Goal: Communication & Community: Ask a question

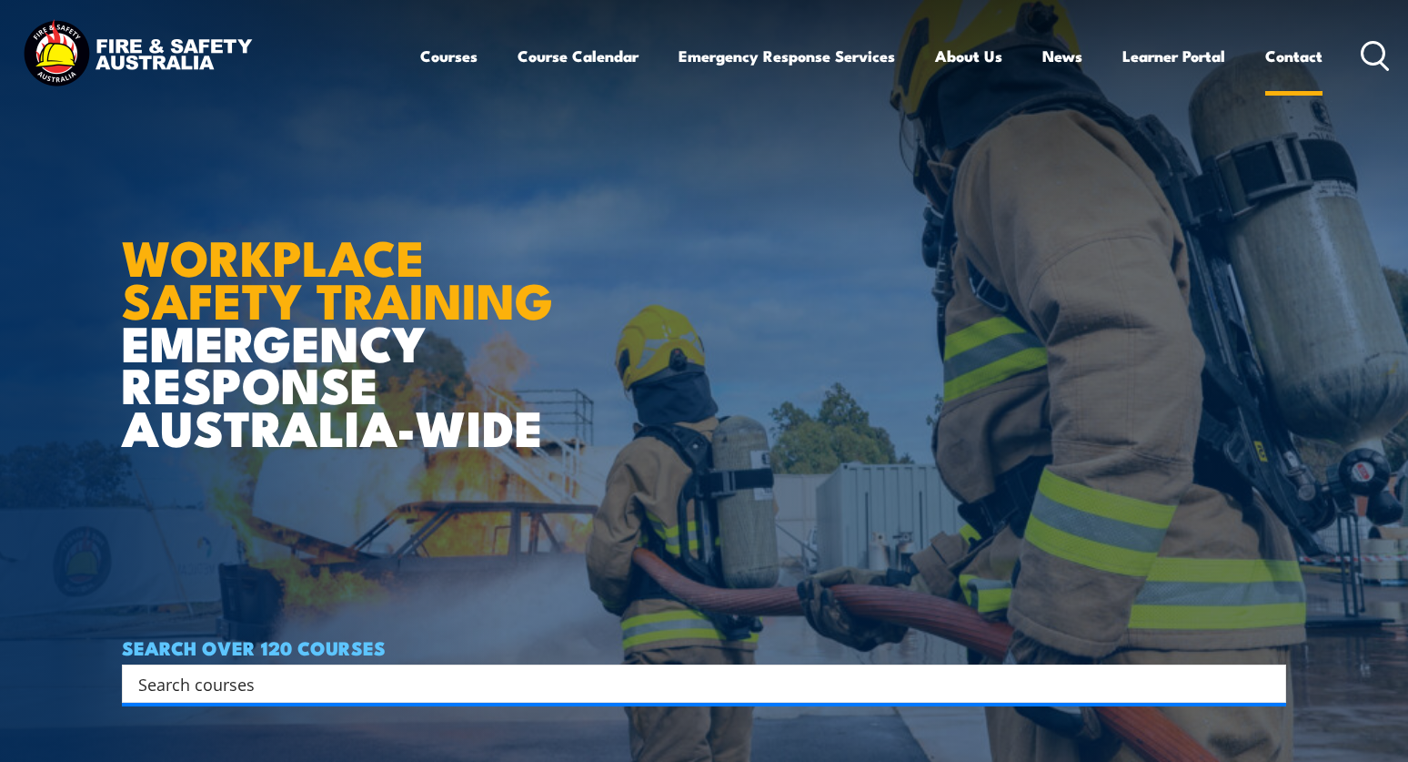
click at [1287, 54] on link "Contact" at bounding box center [1294, 56] width 57 height 48
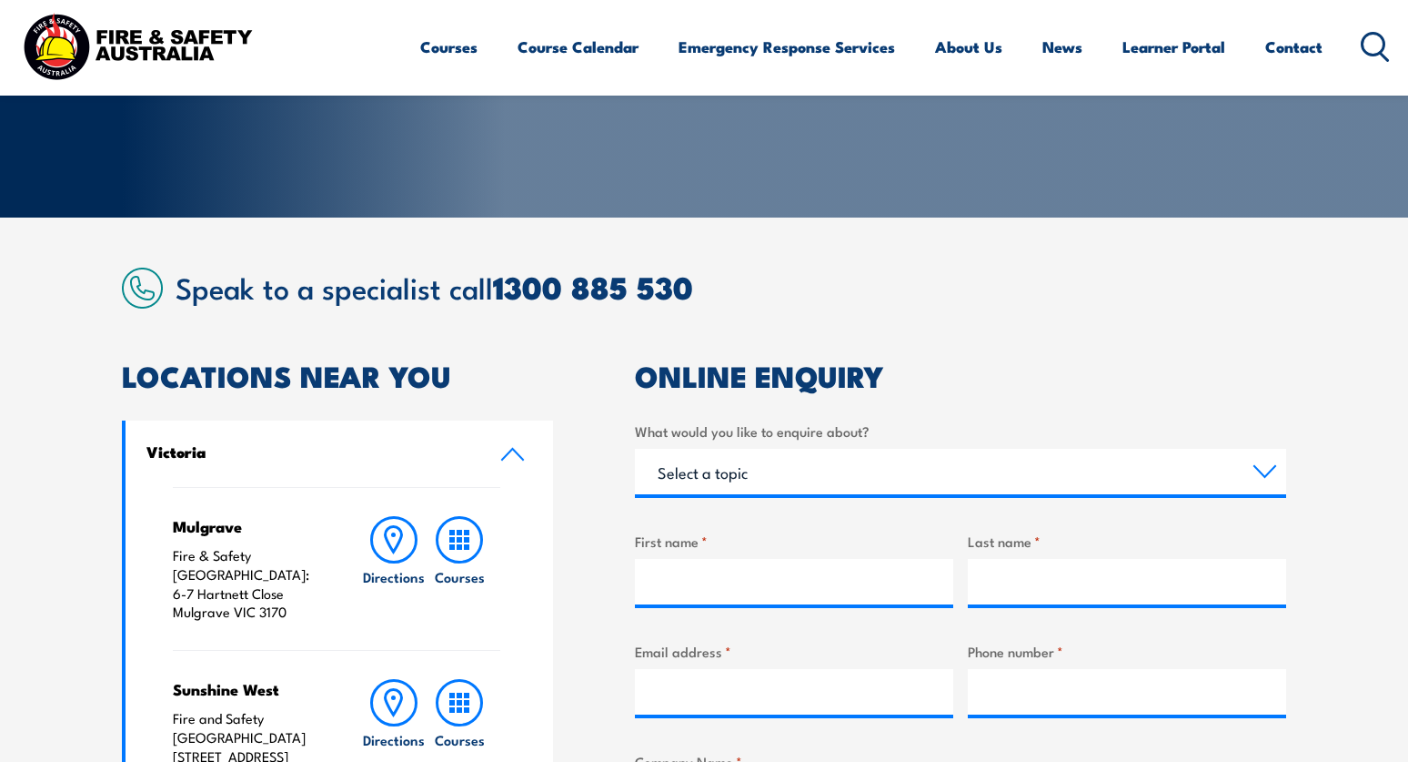
scroll to position [364, 0]
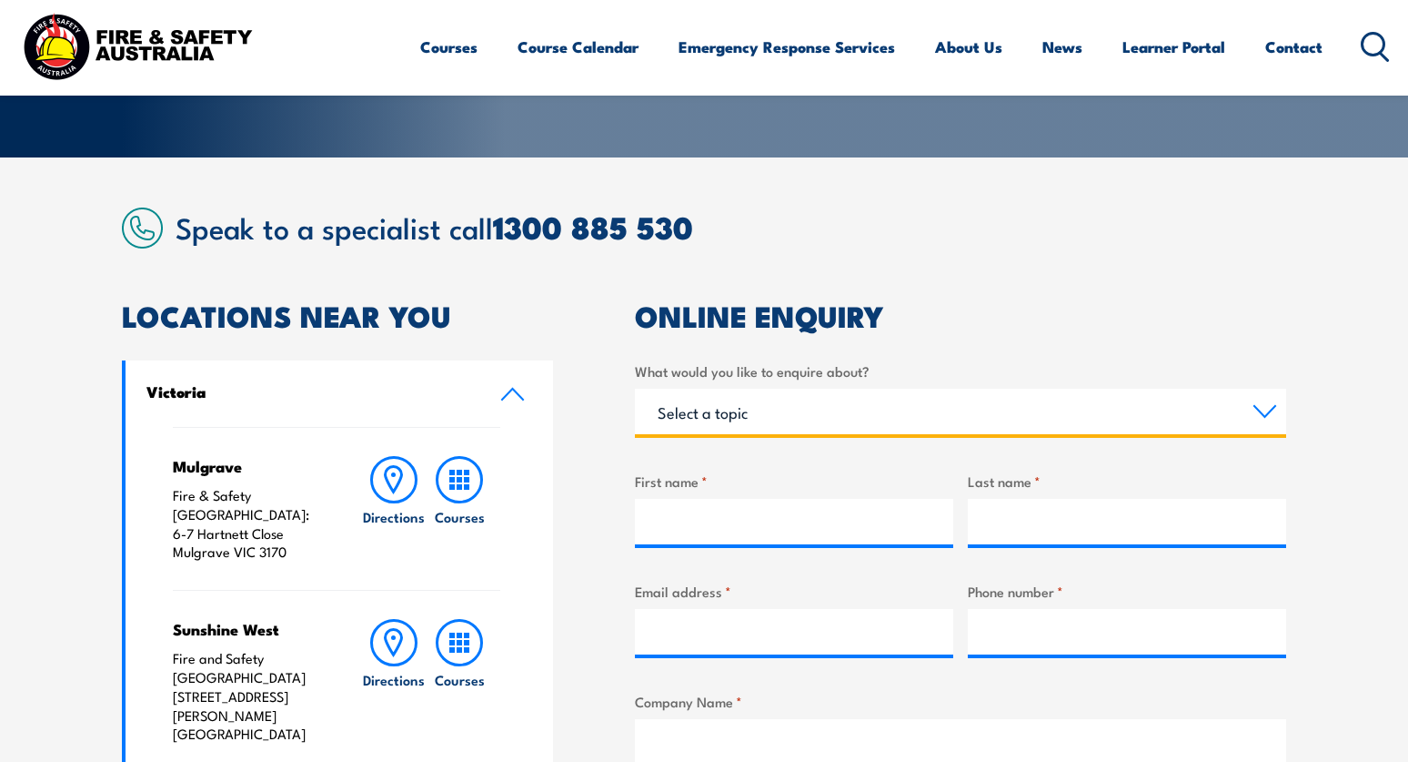
click at [1263, 410] on select "Select a topic Training Emergency Response Services General Enquiry" at bounding box center [960, 411] width 651 height 45
select select "General Enquiry"
click at [635, 389] on select "Select a topic Training Emergency Response Services General Enquiry" at bounding box center [960, 411] width 651 height 45
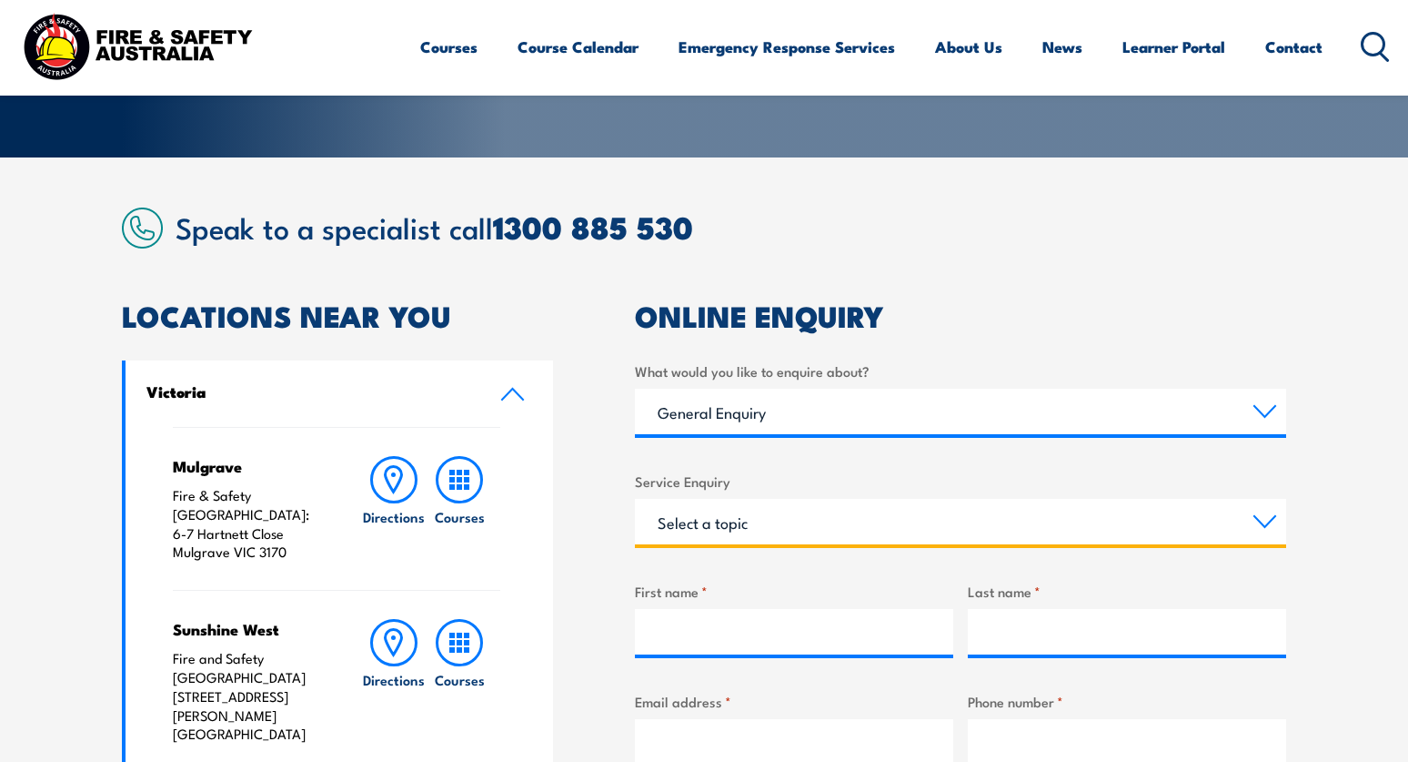
click at [1270, 513] on select "Select a topic Assistance in completing an online enrolment booking Request a c…" at bounding box center [960, 521] width 651 height 45
click at [635, 499] on select "Select a topic Assistance in completing an online enrolment booking Request a c…" at bounding box center [960, 521] width 651 height 45
click at [1262, 514] on select "Select a topic Assistance in completing an online enrolment booking Request a c…" at bounding box center [960, 521] width 651 height 45
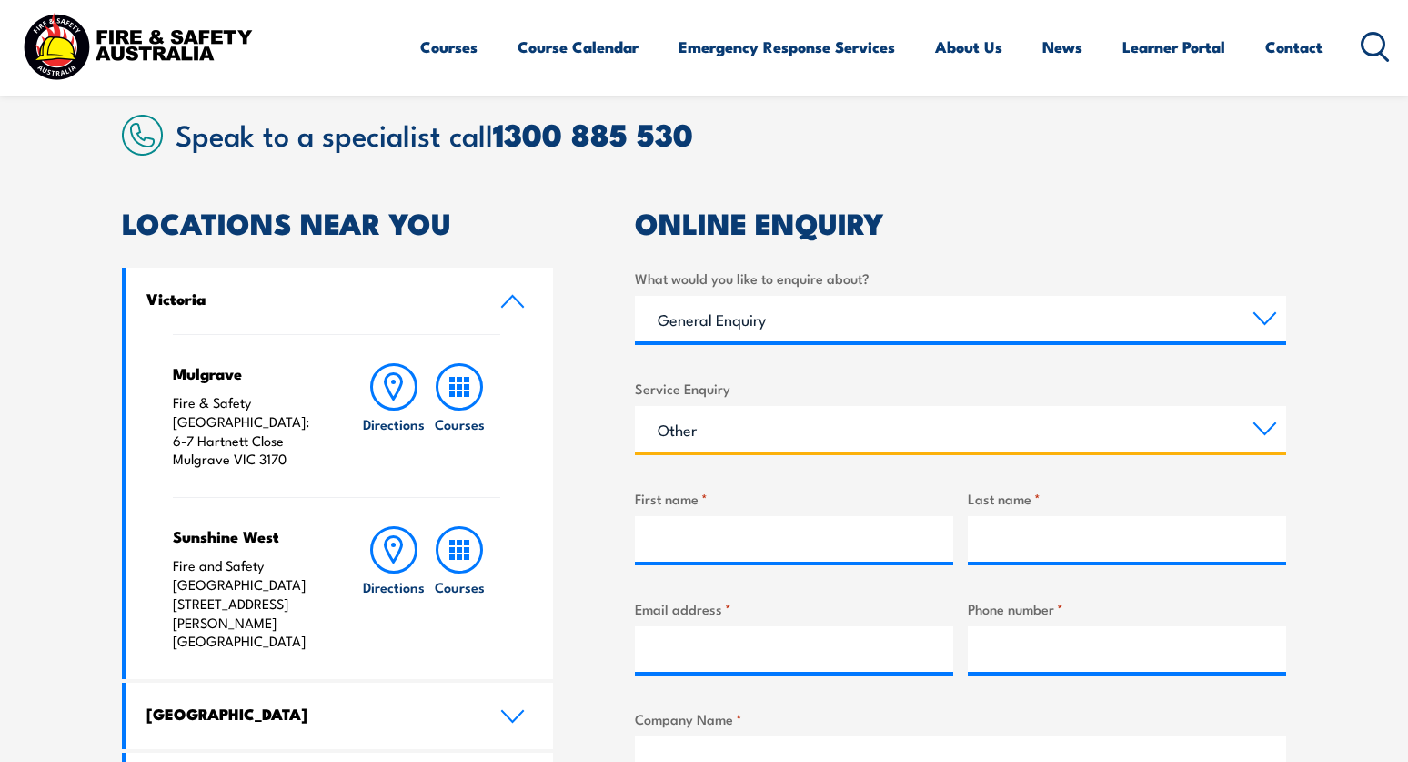
scroll to position [455, 0]
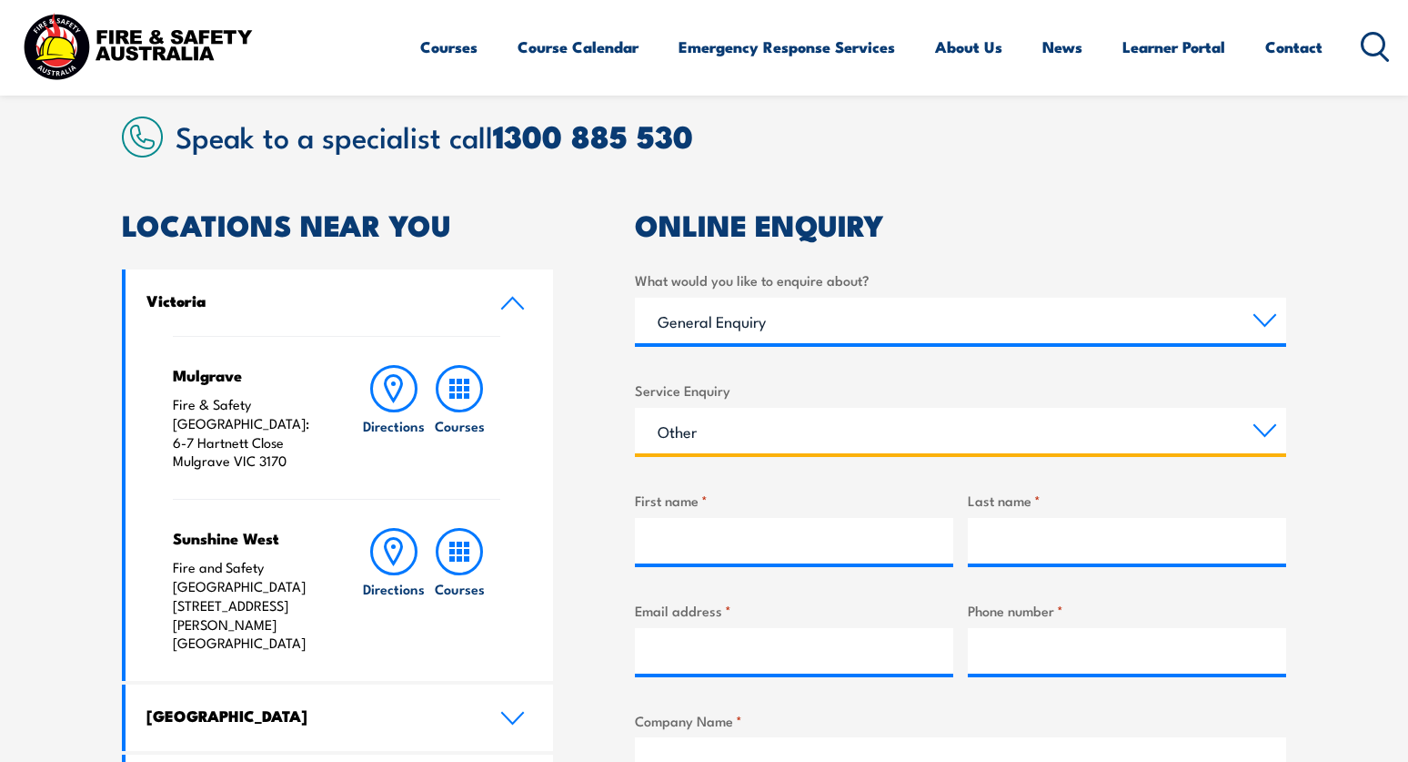
click at [1251, 429] on select "Select a topic Assistance in completing an online enrolment booking Request a c…" at bounding box center [960, 430] width 651 height 45
click at [635, 408] on select "Select a topic Assistance in completing an online enrolment booking Request a c…" at bounding box center [960, 430] width 651 height 45
click at [1269, 419] on select "Select a topic Assistance in completing an online enrolment booking Request a c…" at bounding box center [960, 430] width 651 height 45
select select "Other"
click at [635, 408] on select "Select a topic Assistance in completing an online enrolment booking Request a c…" at bounding box center [960, 430] width 651 height 45
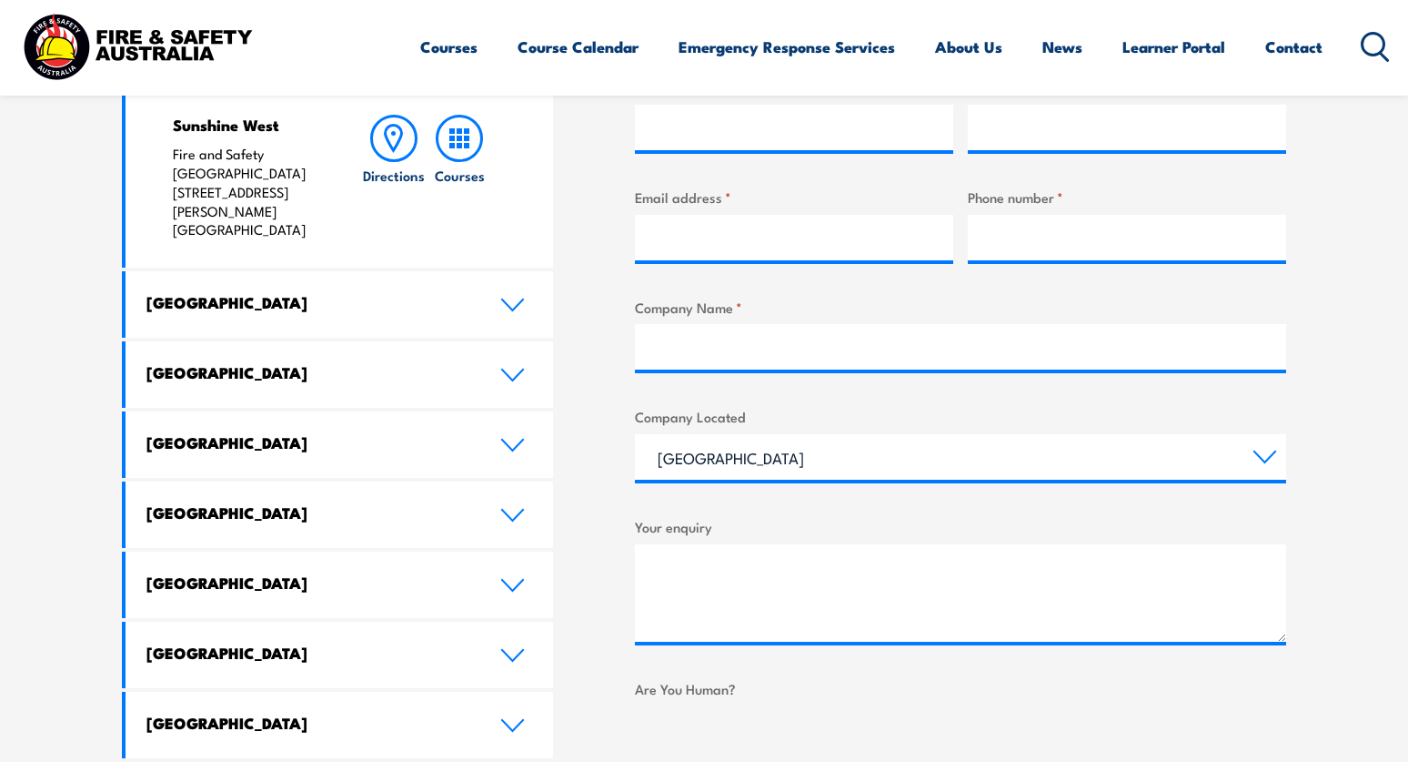
scroll to position [728, 0]
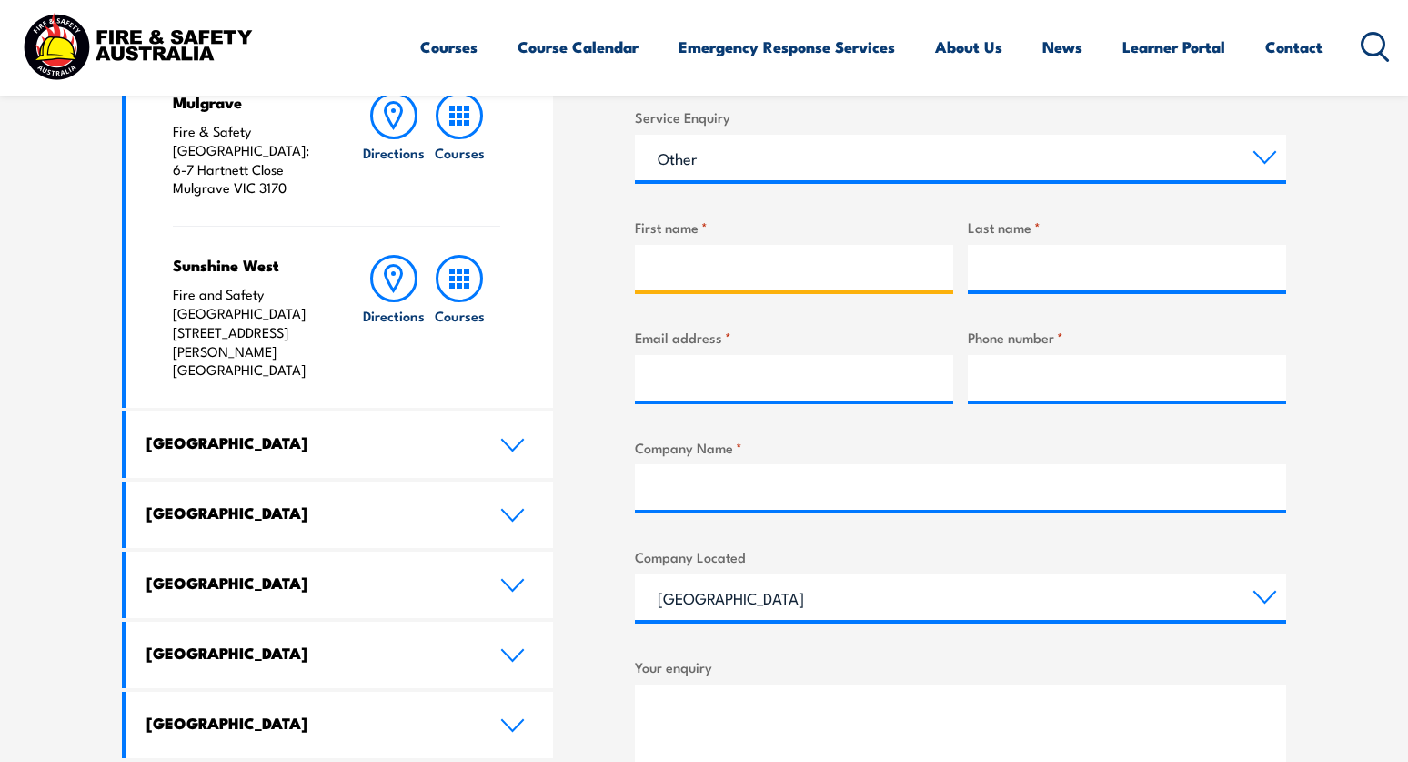
click at [756, 262] on input "First name *" at bounding box center [794, 267] width 318 height 45
type input "Meg"
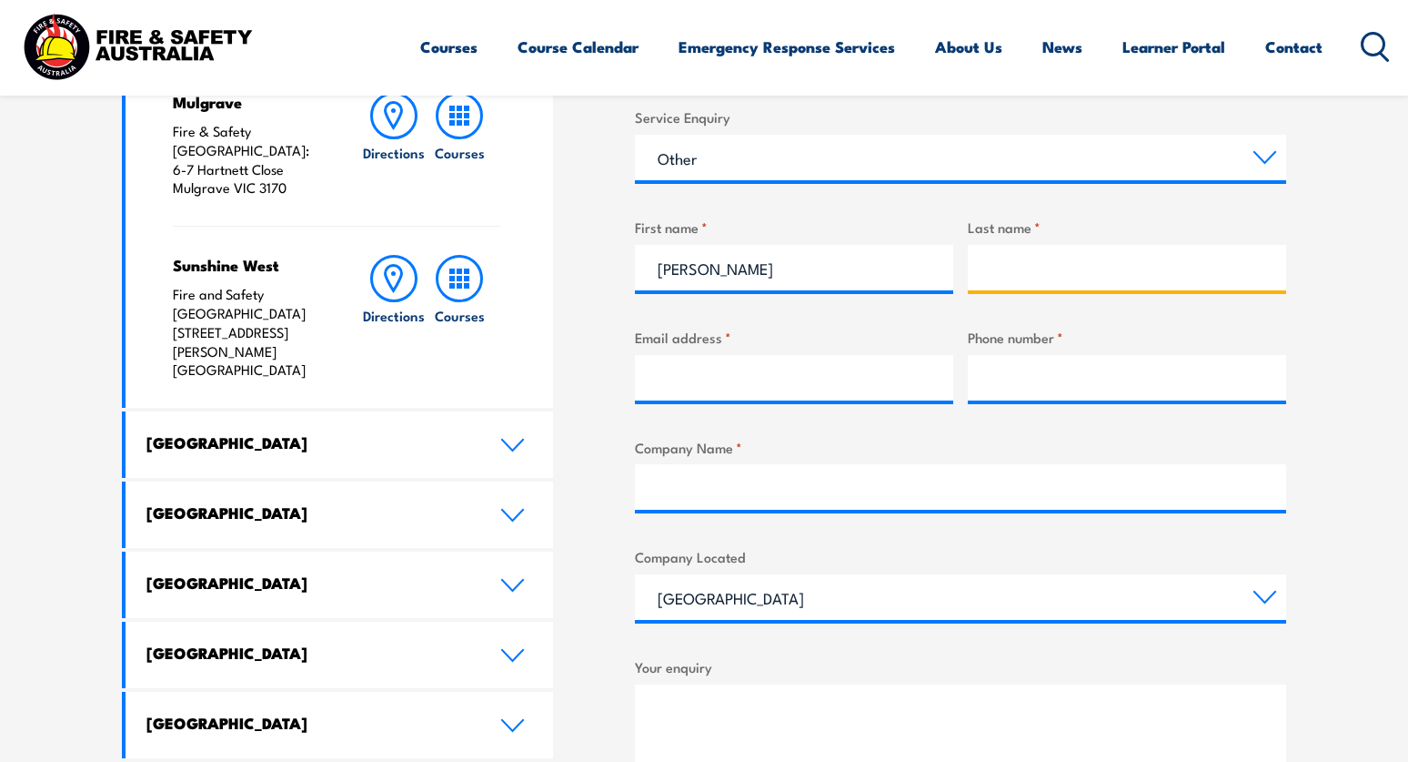
type input "O"
type input "meg.obrien@ventia.com"
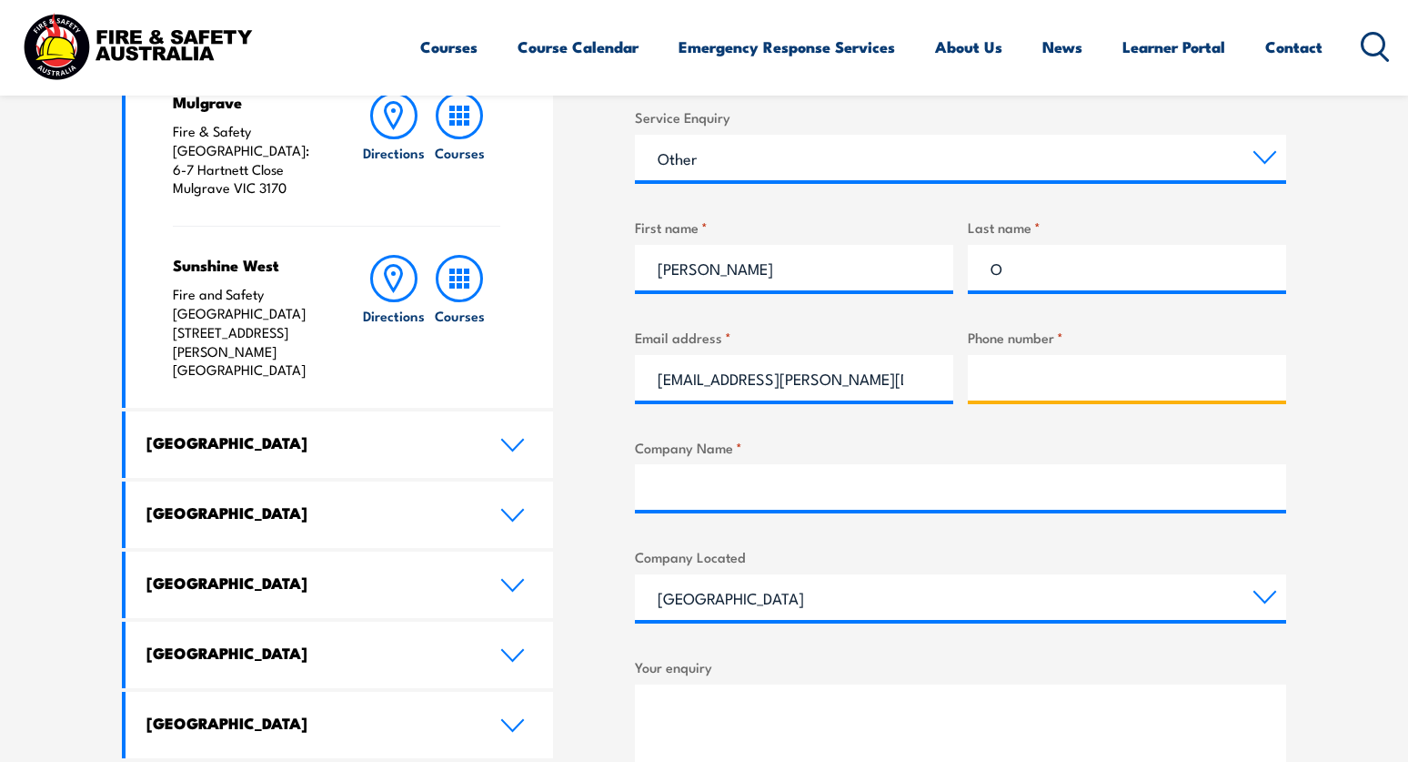
type input "0447822512"
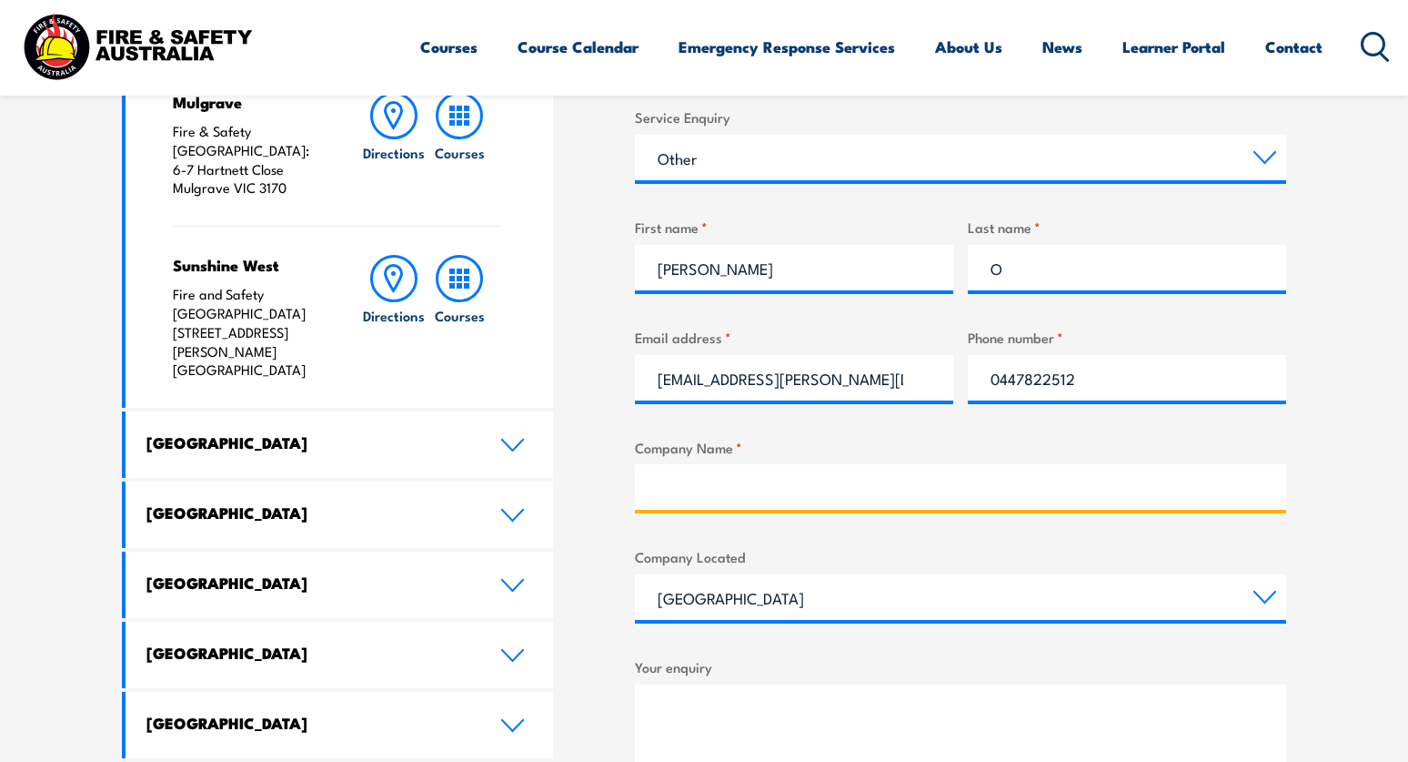
type input "Ventia"
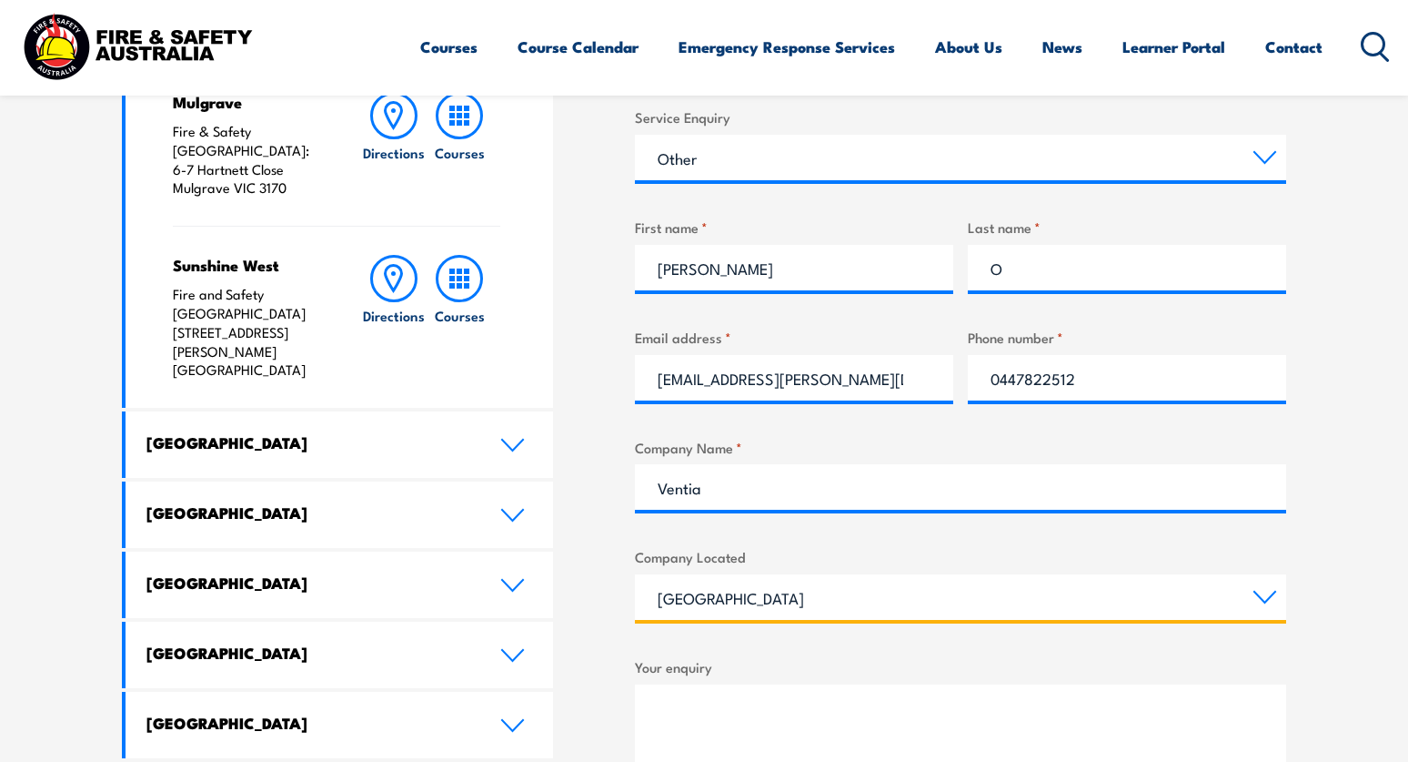
click at [1241, 590] on select "Queensland New South Wales Australian Capital Territory Victoria South Australi…" at bounding box center [960, 596] width 651 height 45
select select "[GEOGRAPHIC_DATA]"
click at [635, 574] on select "Queensland New South Wales Australian Capital Territory Victoria South Australi…" at bounding box center [960, 596] width 651 height 45
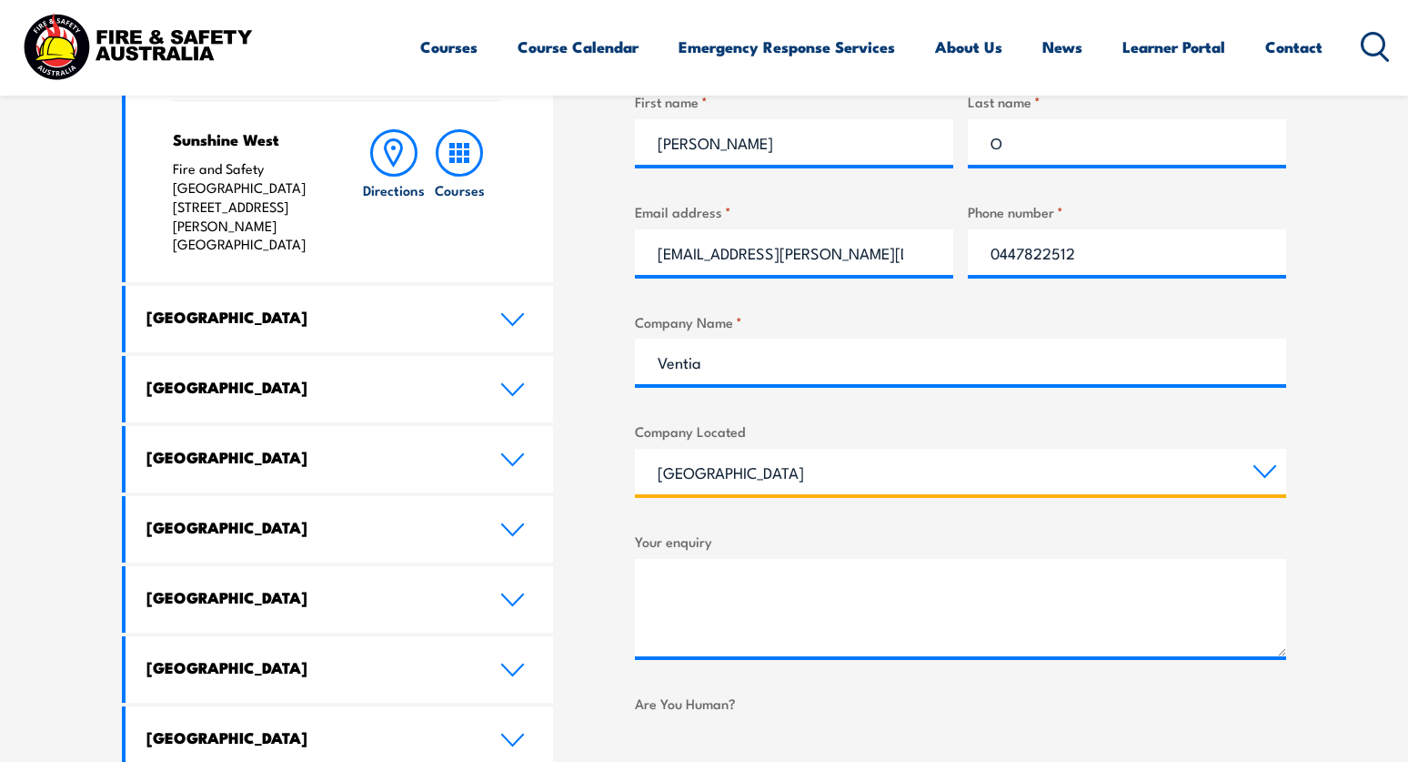
scroll to position [1001, 0]
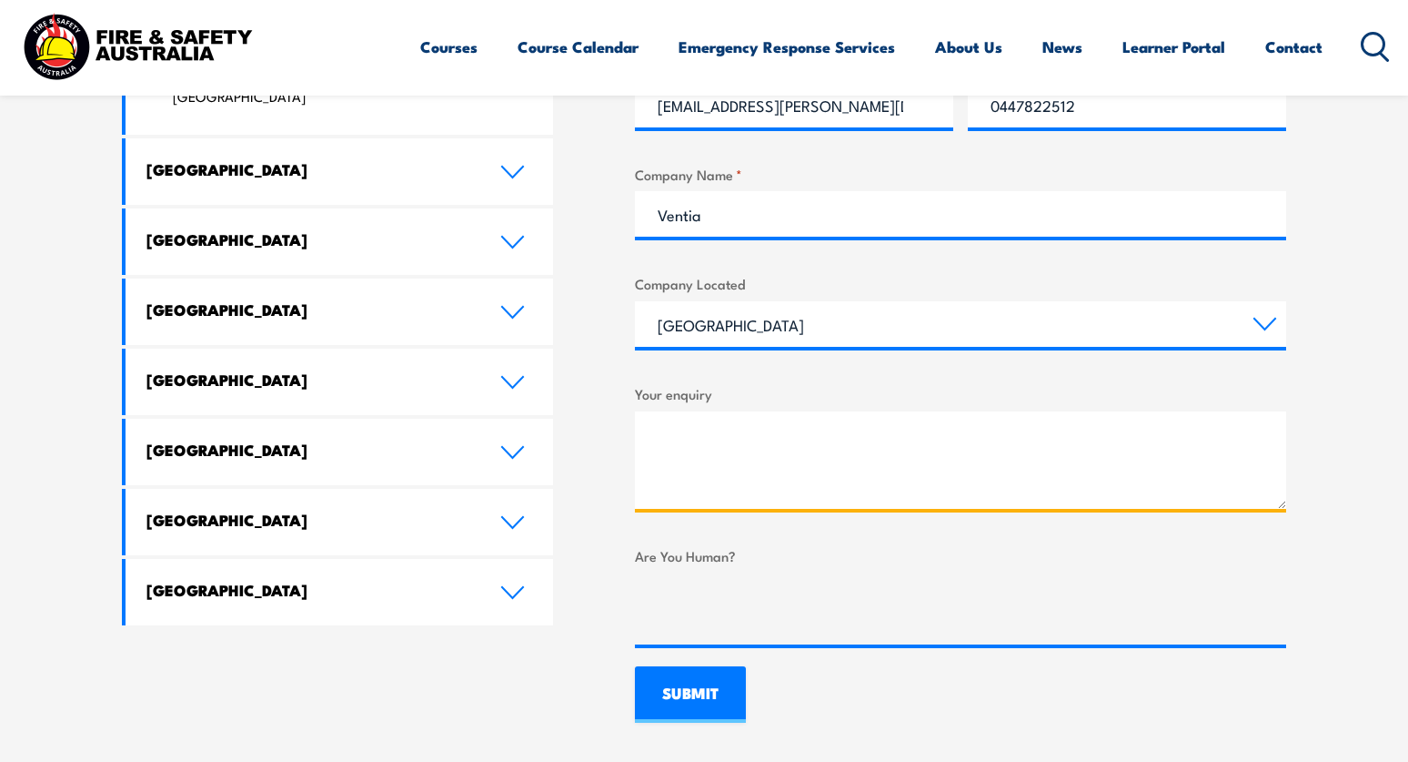
click at [756, 438] on textarea "Your enquiry" at bounding box center [960, 459] width 651 height 97
click at [997, 438] on textarea "Hi, I have sent the below message to" at bounding box center [960, 459] width 651 height 97
paste textarea "finance@fsaus.com.au"
click at [1148, 449] on textarea "Hi, I have sent the below message to finance@fsaus.com.au," at bounding box center [960, 459] width 651 height 97
paste textarea "remittance@fsaus.com.au"
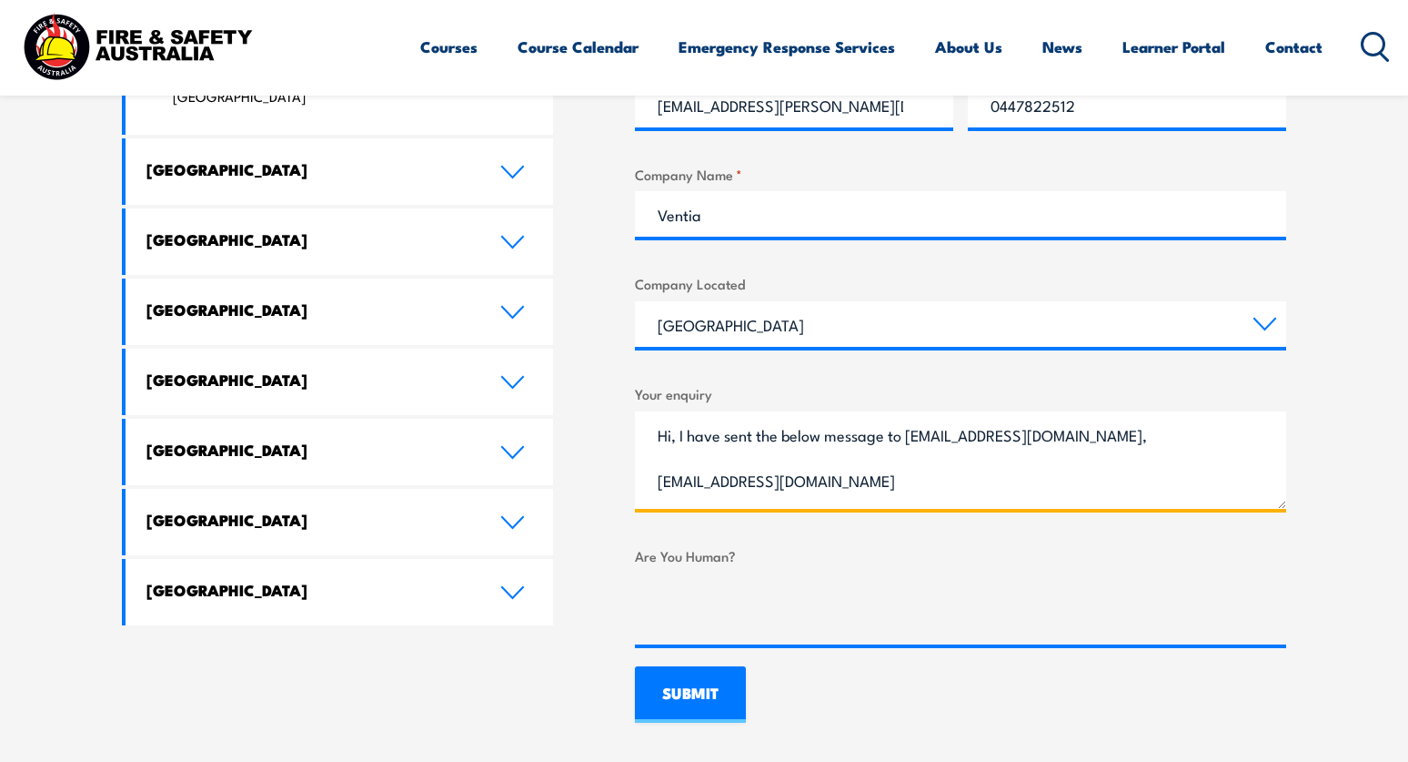
click at [1075, 437] on textarea "Hi, I have sent the below message to finance@fsaus.com.au, remittance@fsaus.com…" at bounding box center [960, 459] width 651 height 97
click at [854, 479] on textarea "Hi, I have sent the below message to finance@fsaus.com.au, remittance@fsaus.com…" at bounding box center [960, 459] width 651 height 97
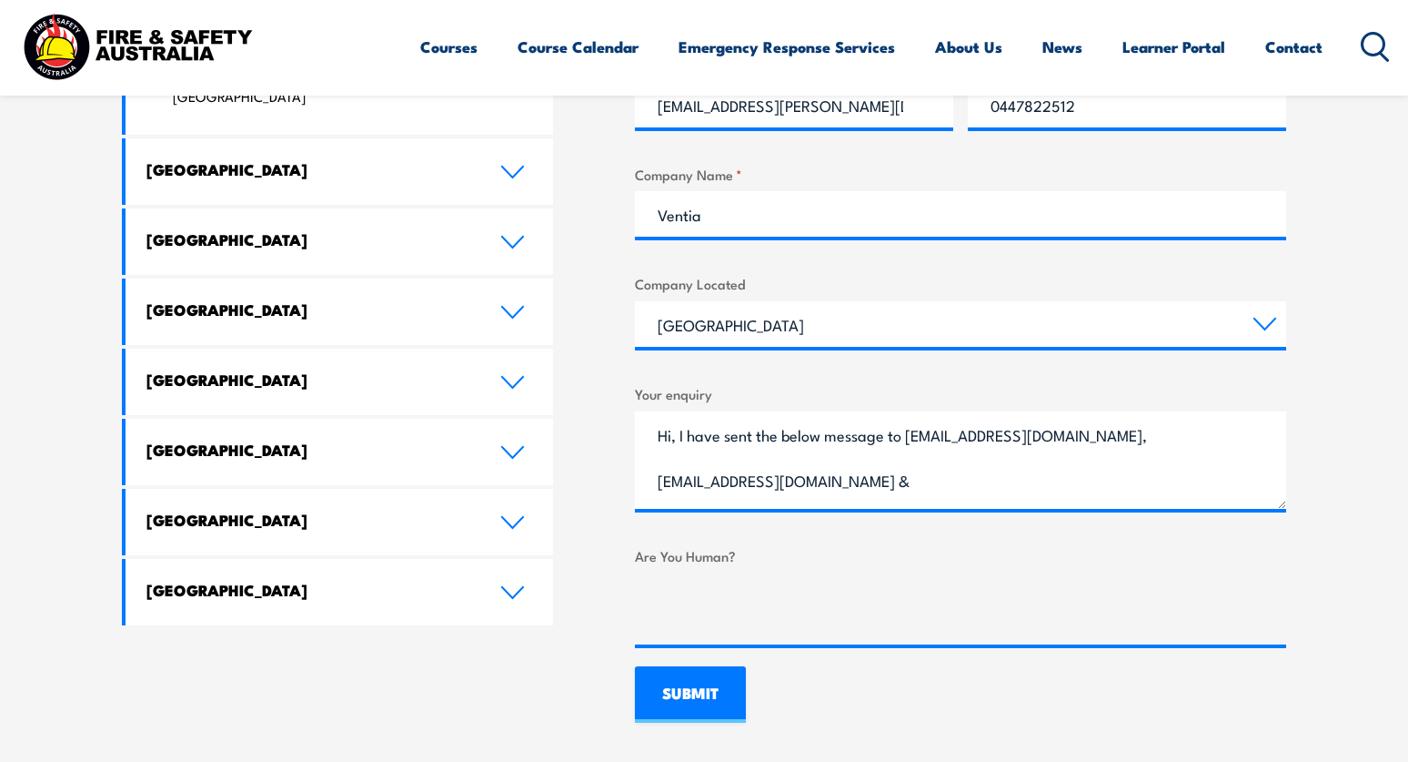
drag, startPoint x: 1366, startPoint y: 435, endPoint x: 1325, endPoint y: 431, distance: 41.1
click at [1366, 433] on section "Speak to a specialist call 1300 885 530 LOCATIONS NEAR YOU Victoria Mulgrave Fi…" at bounding box center [704, 146] width 1408 height 1252
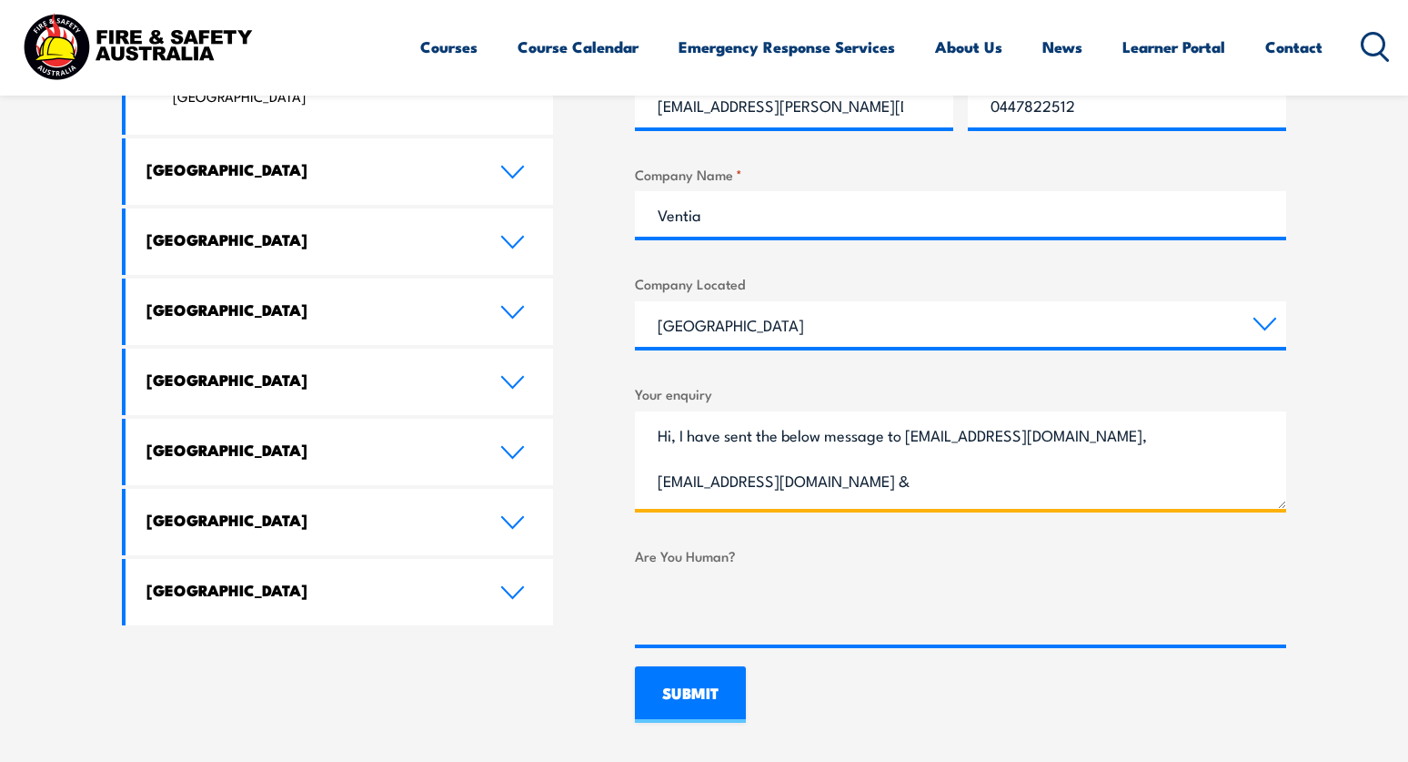
click at [861, 470] on textarea "Hi, I have sent the below message to finance@fsaus.com.au, remittance@fsaus.com…" at bounding box center [960, 459] width 651 height 97
paste textarea "rebecca.braybrook@fsaus.com.au"
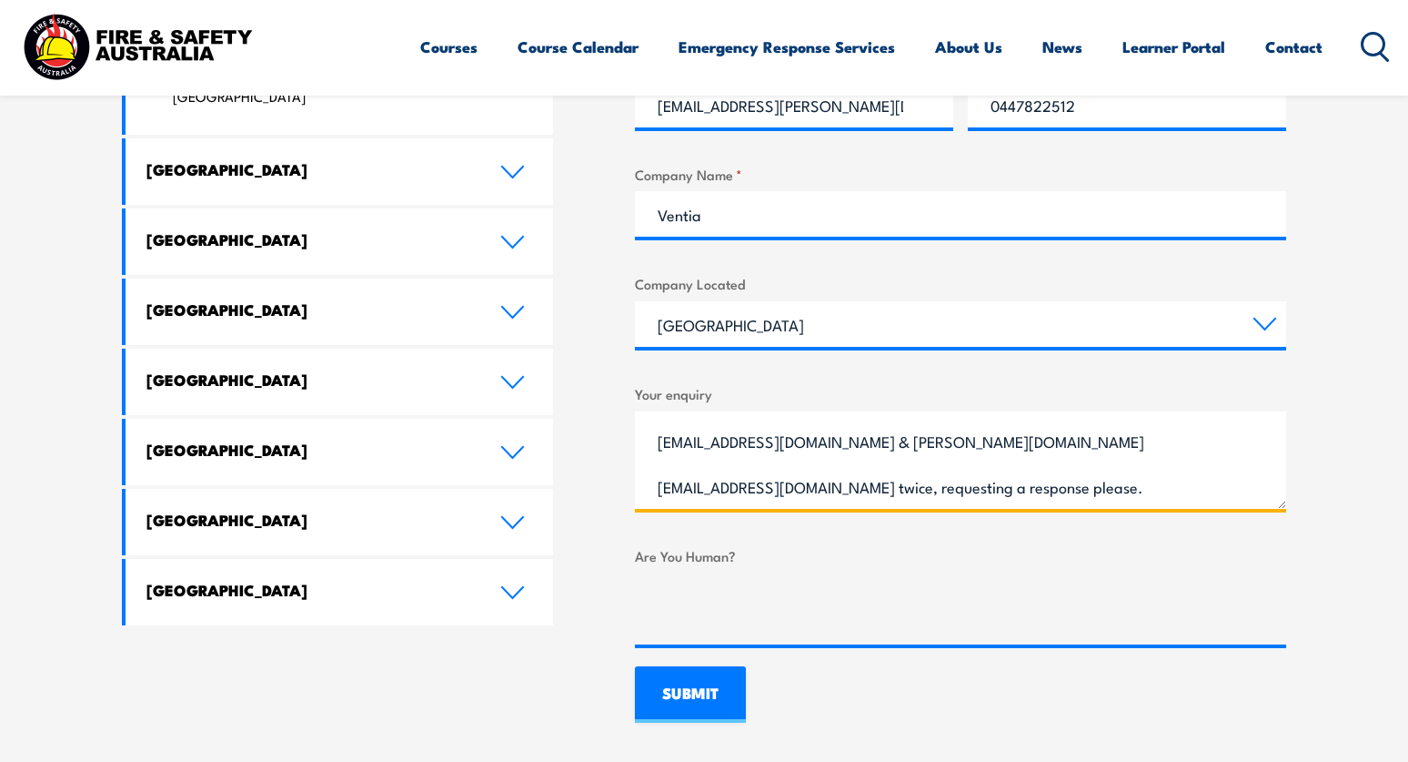
scroll to position [119, 0]
click at [987, 448] on textarea "Hi, I have sent the below message to finance@fsaus.com.au, remittance@fsaus.com…" at bounding box center [960, 459] width 651 height 97
paste textarea "Hi Could you please send us an updated statement of accounts including Ventia P…"
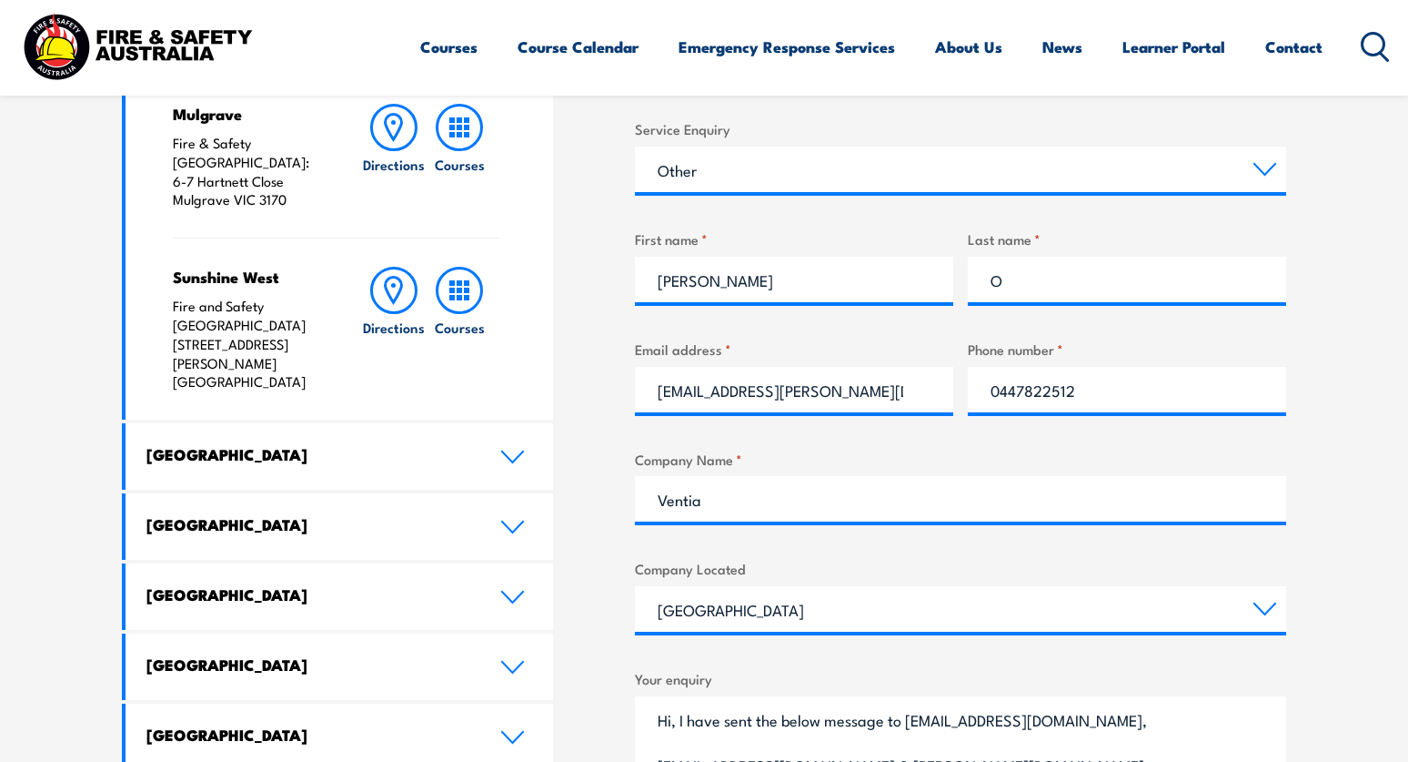
scroll to position [546, 0]
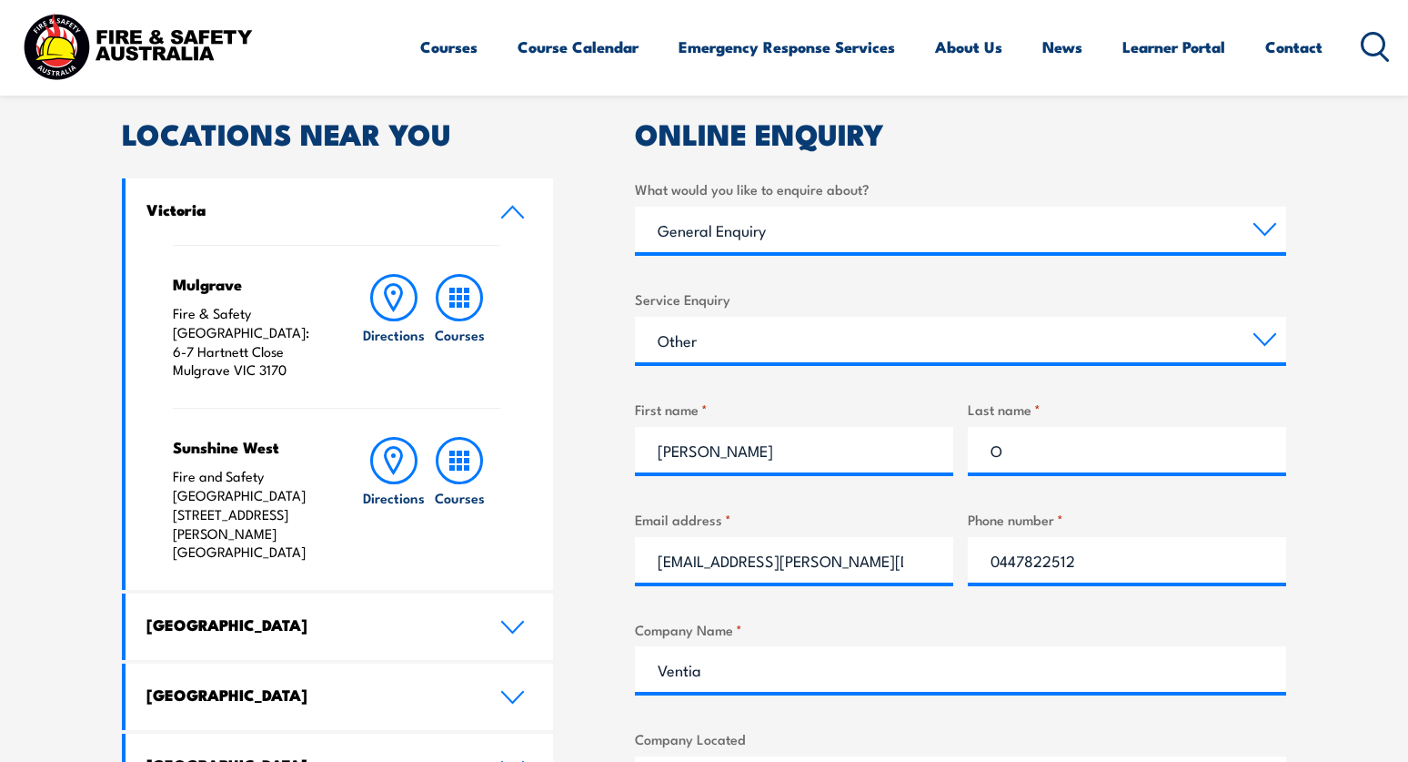
type textarea "Hi, I have sent the below message to finance@fsaus.com.au, remittance@fsaus.com…"
click at [1378, 344] on section "Speak to a specialist call 1300 885 530 LOCATIONS NEAR YOU Victoria Mulgrave Fi…" at bounding box center [704, 601] width 1408 height 1252
drag, startPoint x: 848, startPoint y: 564, endPoint x: 909, endPoint y: 527, distance: 71.5
click at [848, 560] on input "meg.obrien@ventia.com" at bounding box center [794, 559] width 318 height 45
type input "m"
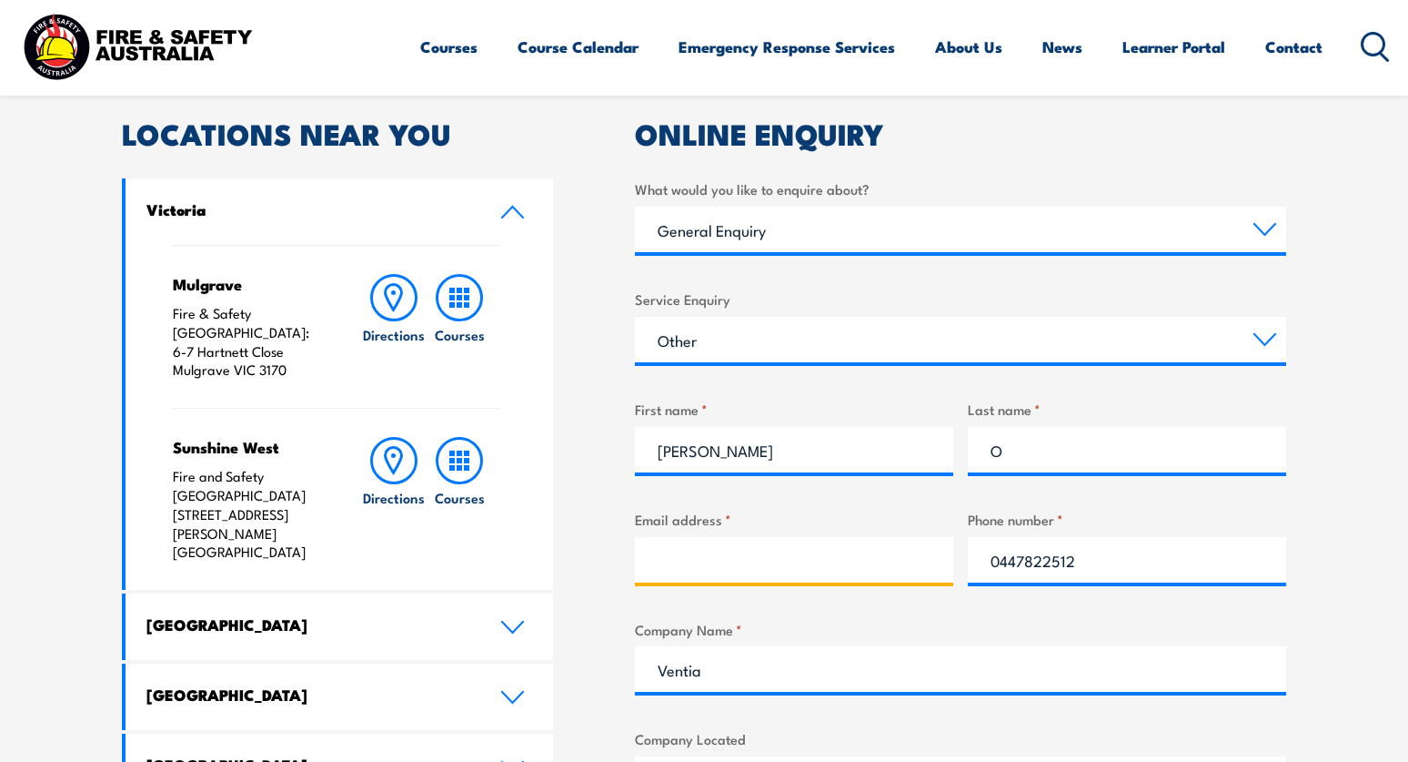
paste input "defencepayments@ventia.com"
type input "defencepayments@ventia.com"
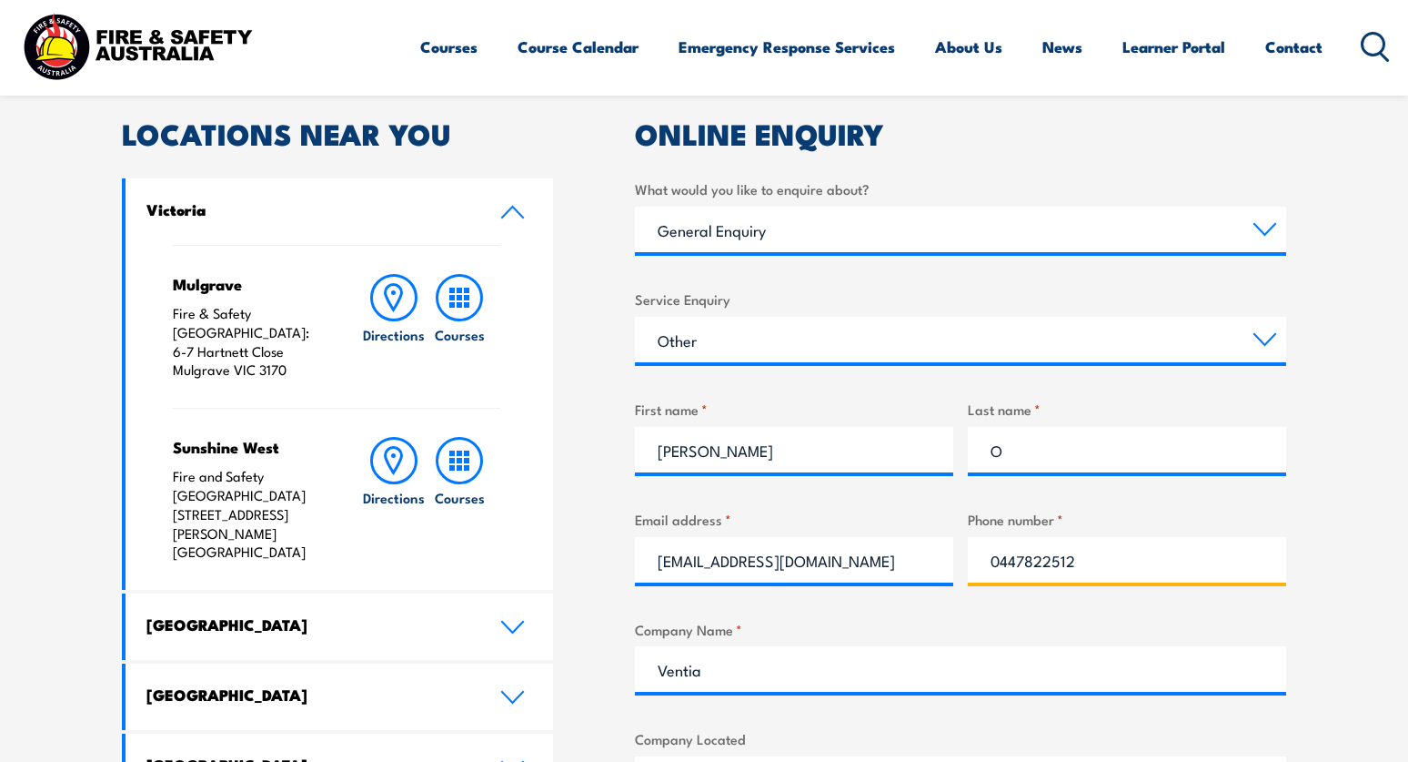
drag, startPoint x: 1052, startPoint y: 559, endPoint x: 1294, endPoint y: 536, distance: 243.1
click at [1052, 559] on input "0447822512" at bounding box center [1127, 559] width 318 height 45
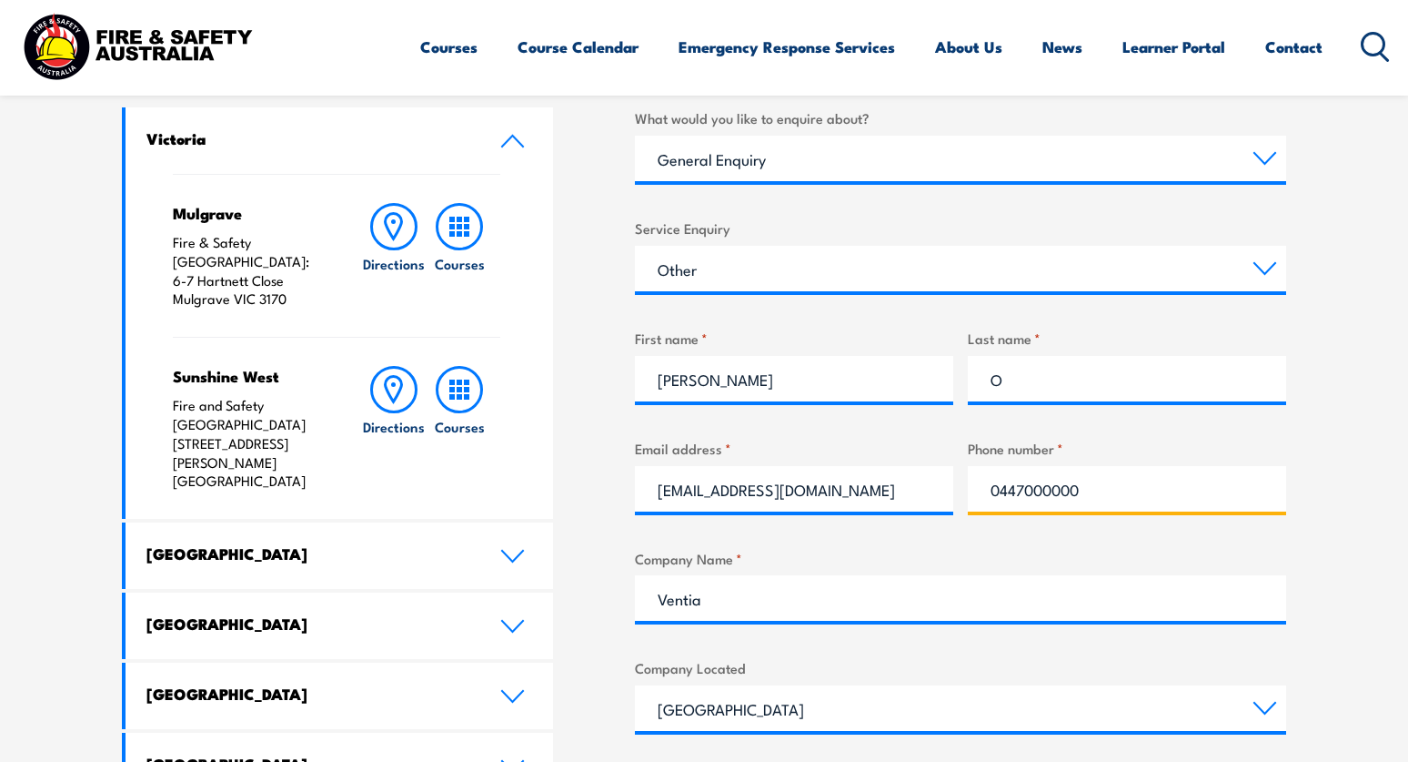
scroll to position [728, 0]
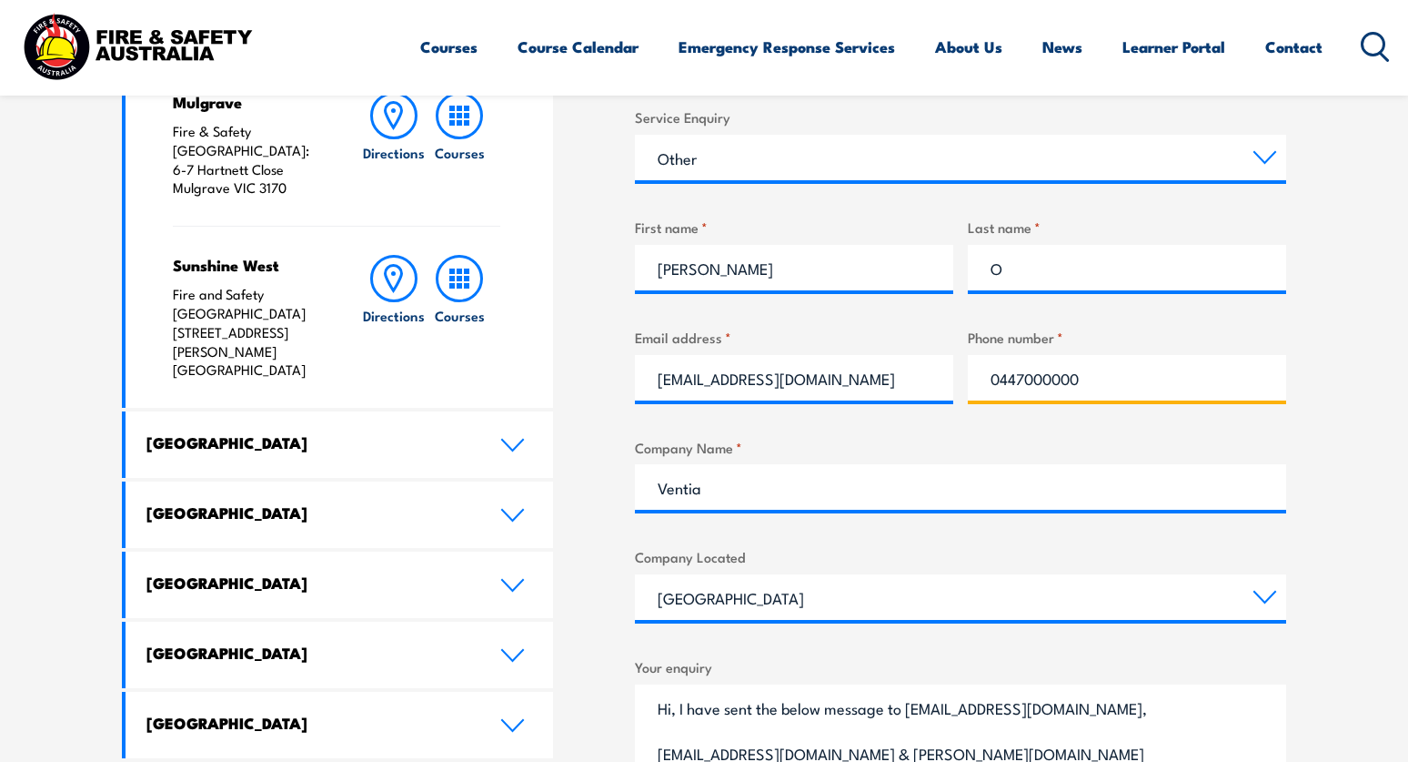
type input "0447000000"
click at [1358, 529] on section "Speak to a specialist call 1300 885 530 LOCATIONS NEAR YOU Victoria Mulgrave Fi…" at bounding box center [704, 419] width 1408 height 1252
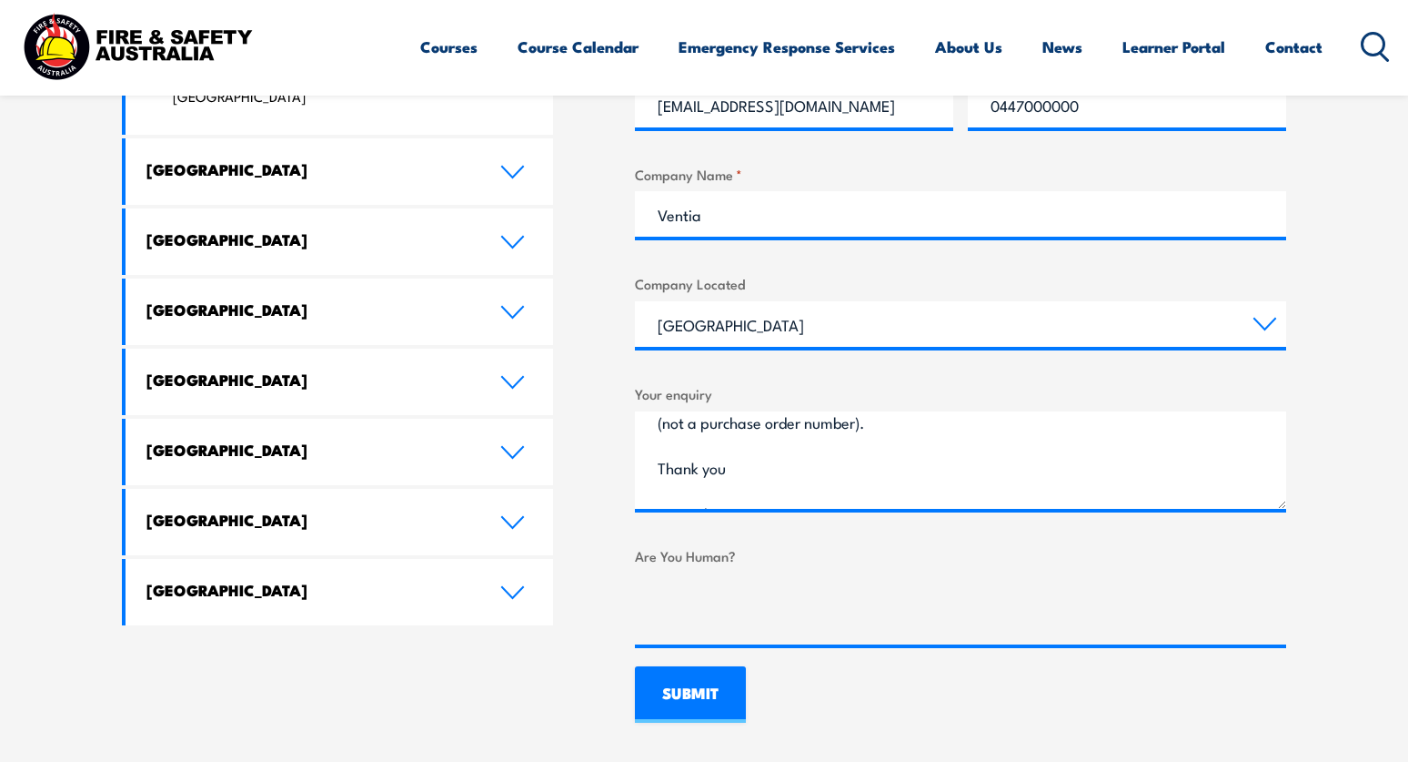
scroll to position [364, 0]
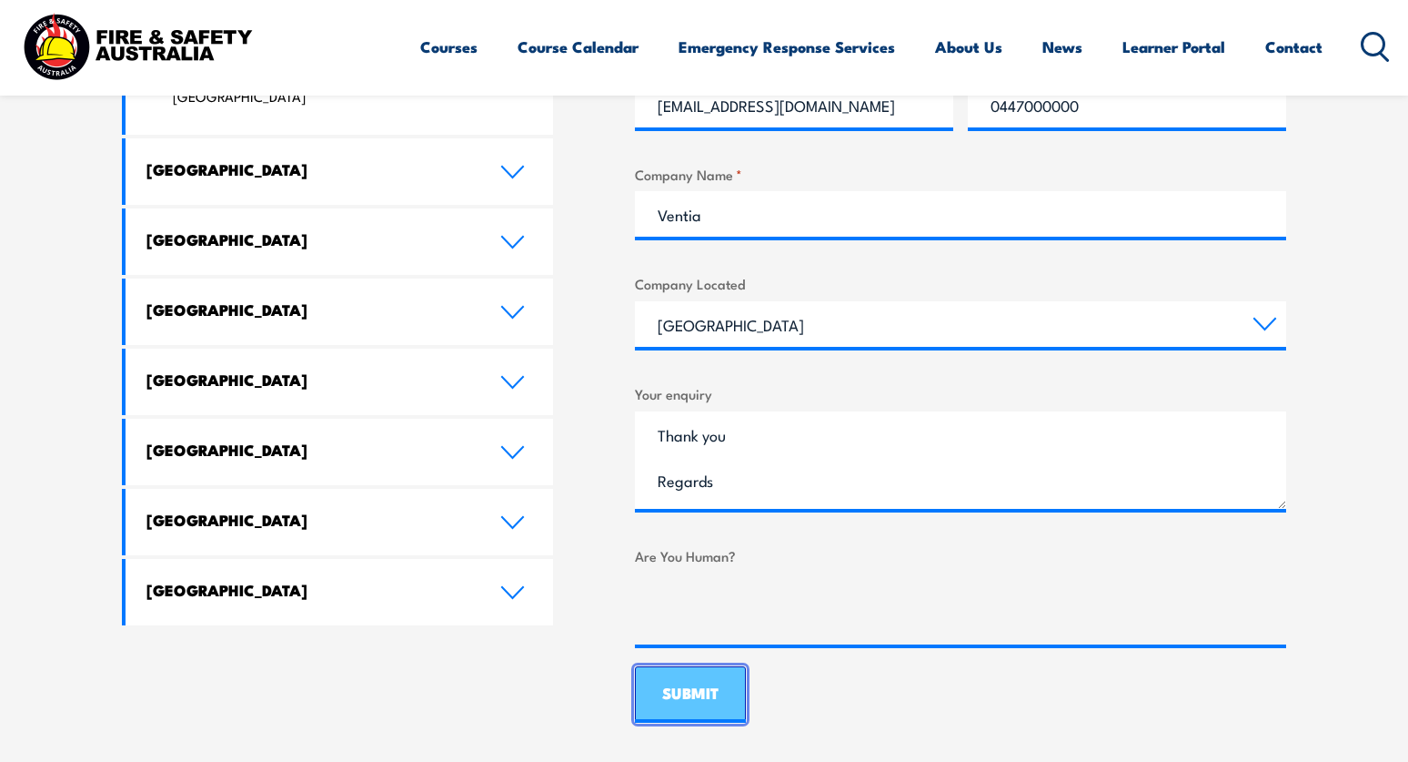
click at [683, 686] on input "SUBMIT" at bounding box center [690, 694] width 111 height 56
